Goal: Find specific page/section: Find specific page/section

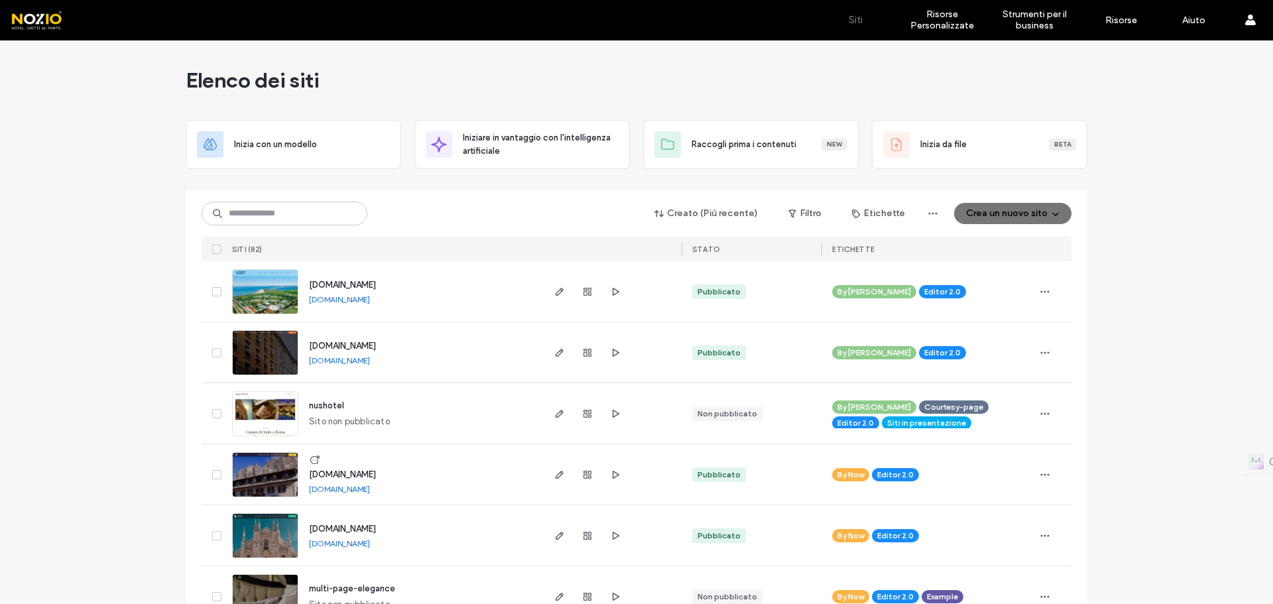
click at [303, 226] on div "Creato (Più recente) Filtro Etichette Crea un nuovo sito SITI (82) STATO ETICHE…" at bounding box center [637, 225] width 870 height 71
click at [297, 207] on input at bounding box center [285, 214] width 166 height 24
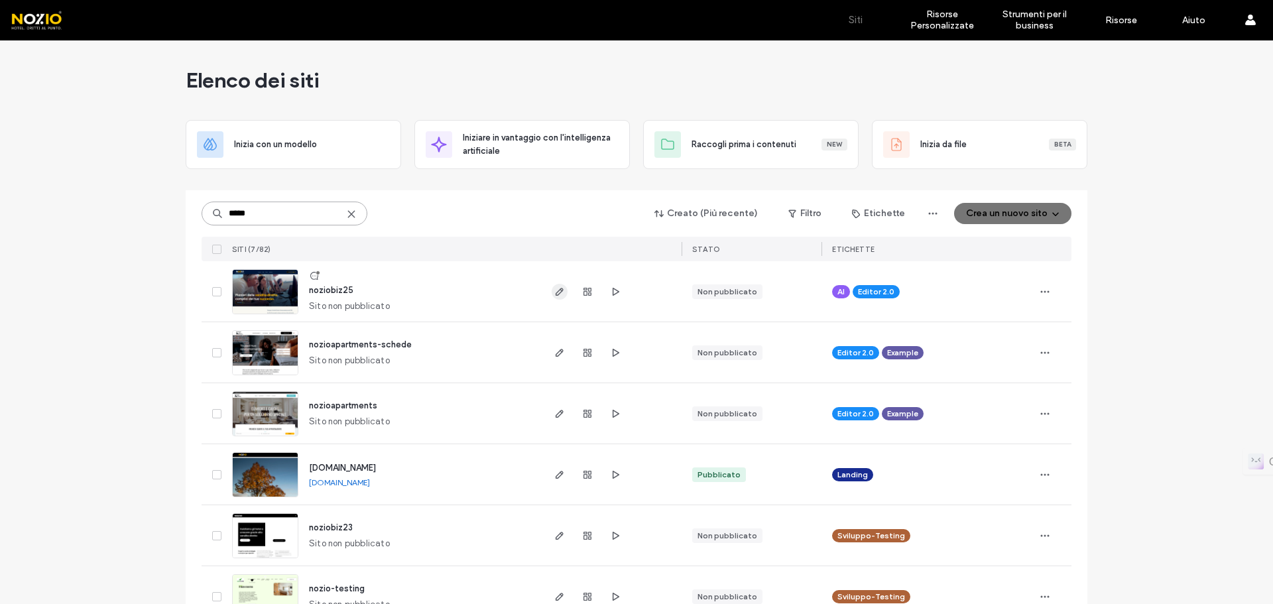
type input "*****"
click at [555, 295] on use "button" at bounding box center [559, 292] width 8 height 8
